Goal: Check status: Check status

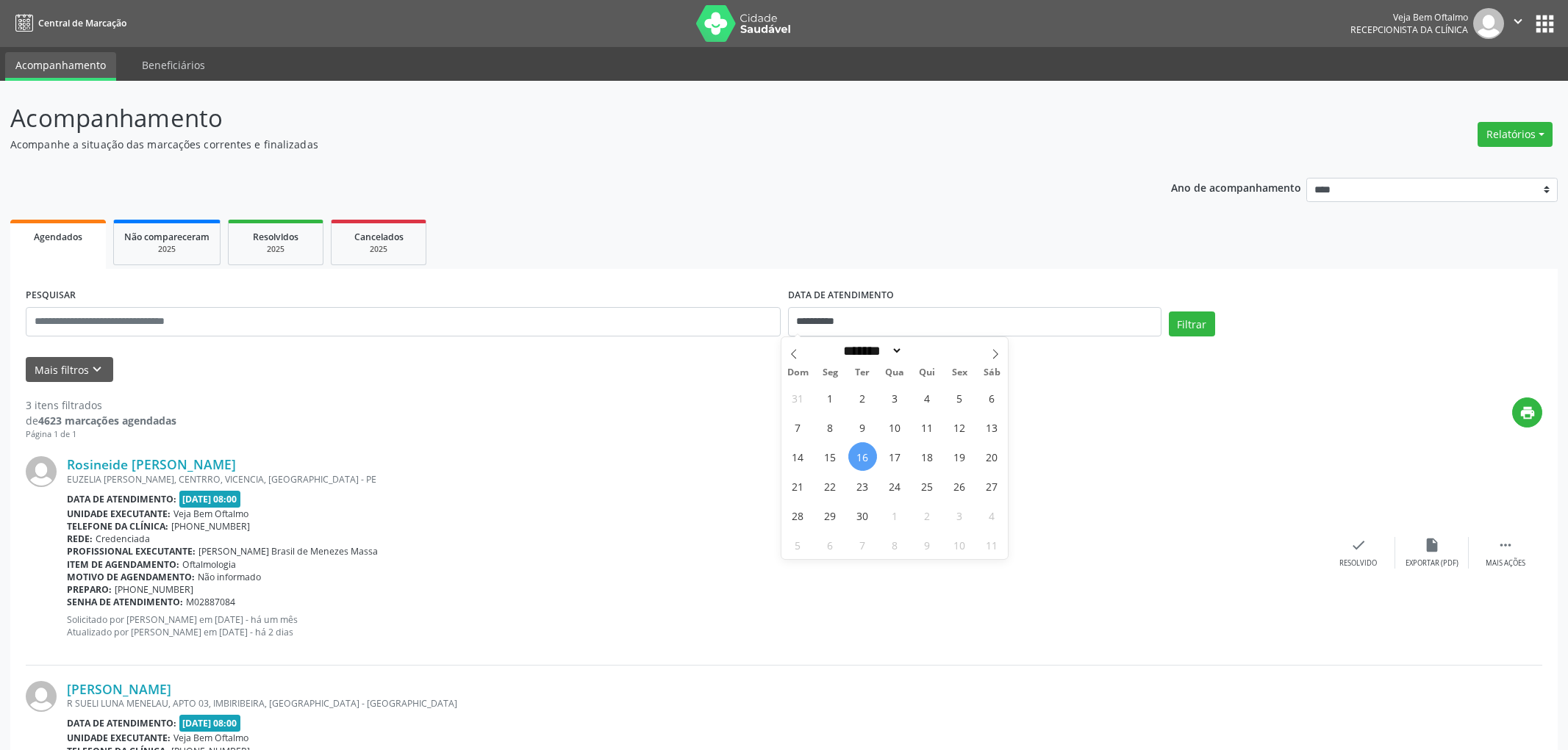
select select "*"
click at [958, 460] on span "19" at bounding box center [959, 456] width 28 height 28
type input "**********"
click at [958, 460] on span "19" at bounding box center [959, 456] width 28 height 28
click at [1185, 316] on button "Filtrar" at bounding box center [1182, 324] width 46 height 25
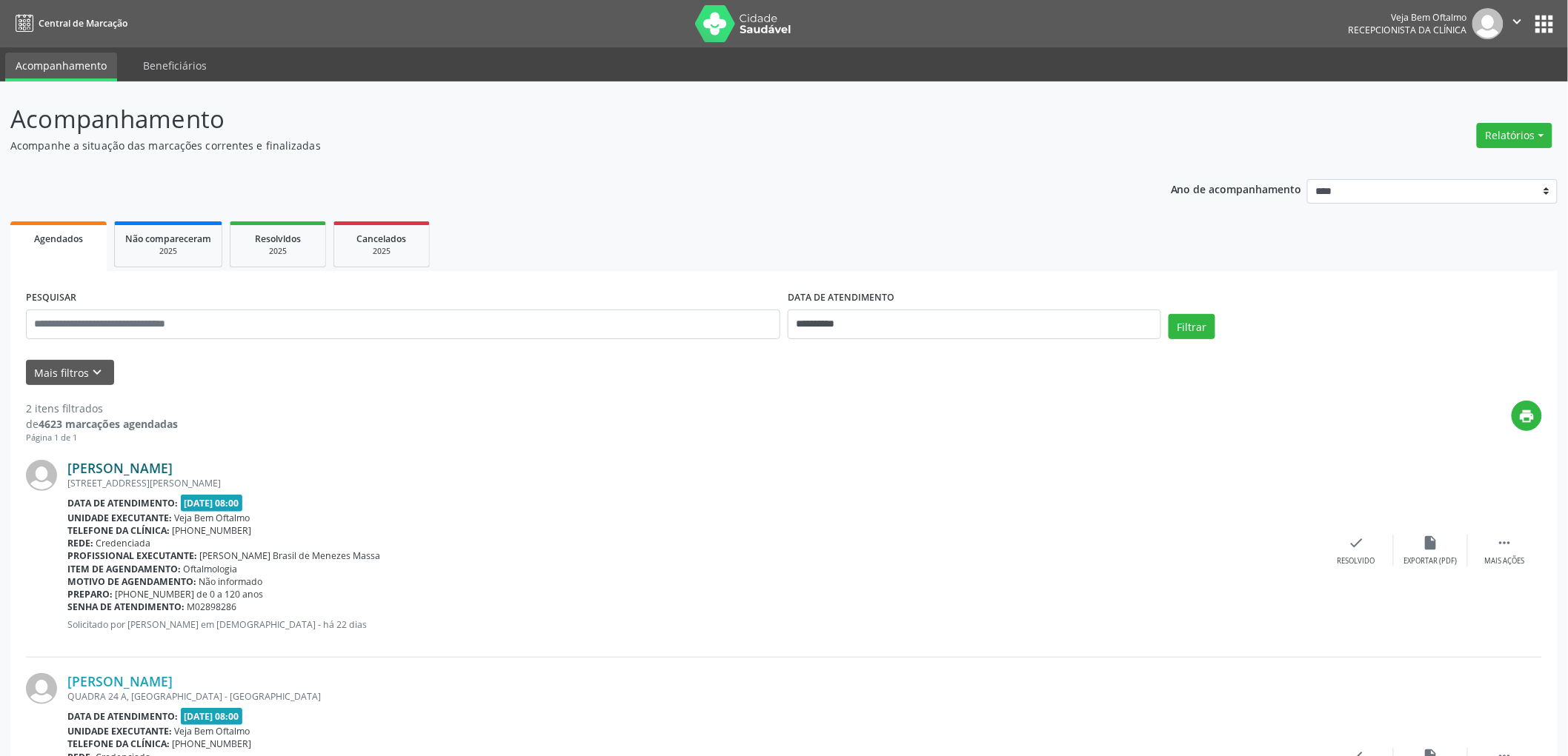
click at [157, 468] on link "[PERSON_NAME]" at bounding box center [119, 468] width 106 height 17
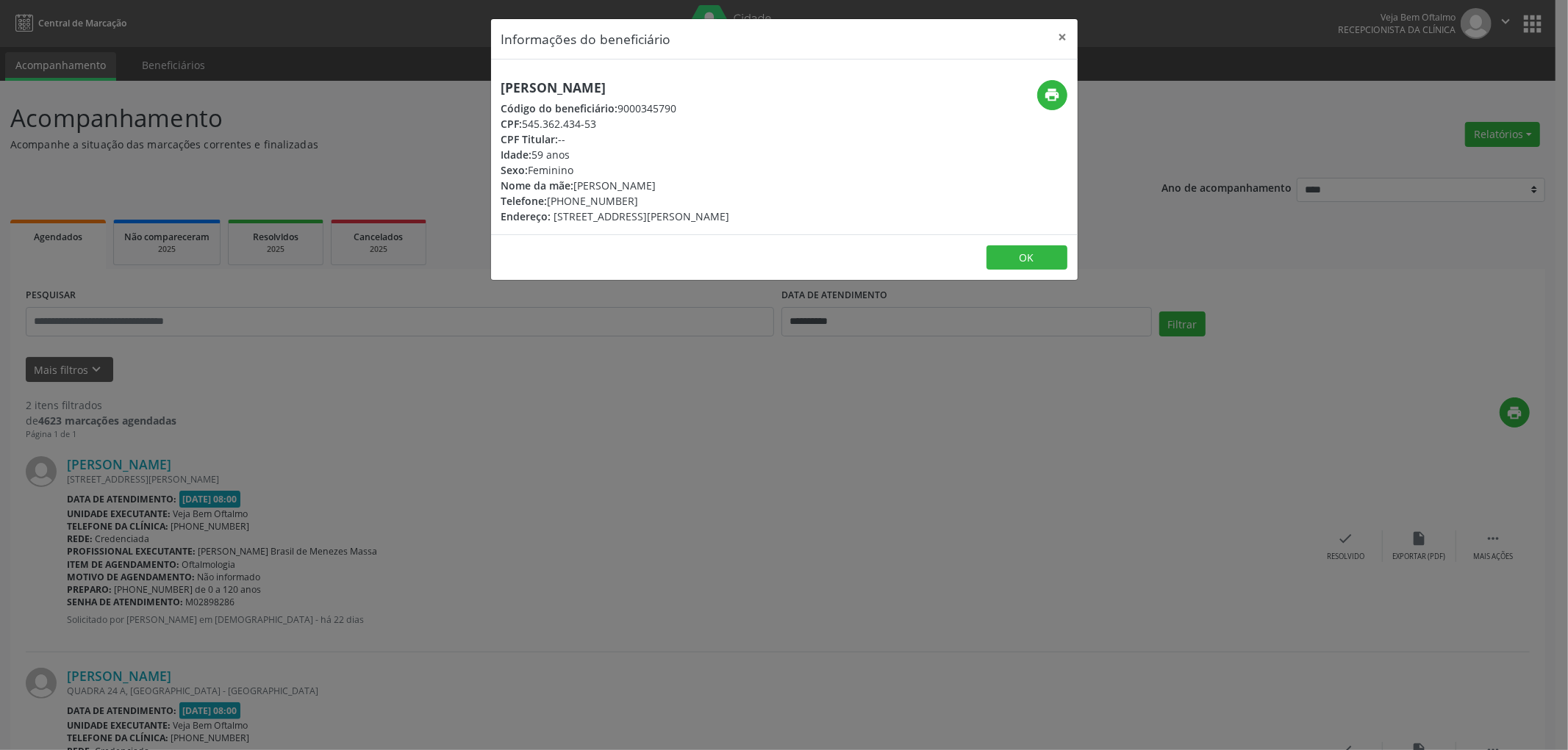
drag, startPoint x: 746, startPoint y: 78, endPoint x: 483, endPoint y: 83, distance: 263.0
click at [482, 83] on div "Informações do beneficiário × [PERSON_NAME] Código do beneficiário: 9000345790 …" at bounding box center [784, 375] width 1568 height 750
copy h5 "[PERSON_NAME]"
click at [1029, 262] on button "OK" at bounding box center [1026, 258] width 81 height 25
